Goal: Find contact information: Find contact information

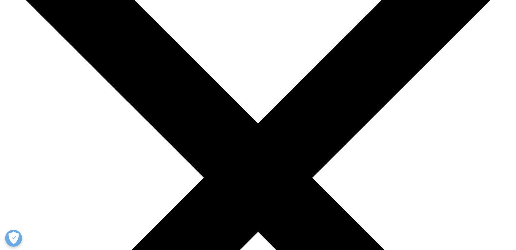
scroll to position [102, 0]
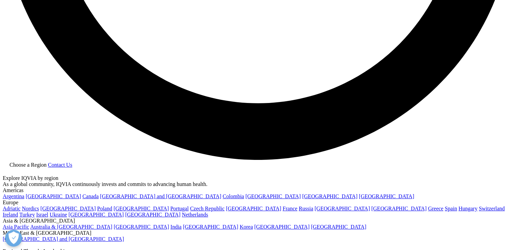
scroll to position [1527, 0]
